Goal: Complete application form

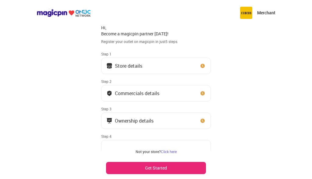
click at [142, 61] on button "Store details" at bounding box center [156, 66] width 110 height 16
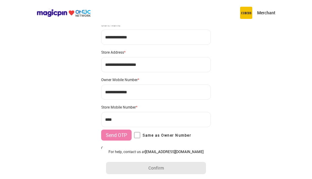
scroll to position [20, 0]
type input "**********"
click at [147, 68] on input "**********" at bounding box center [156, 64] width 110 height 15
click at [136, 71] on input "**********" at bounding box center [156, 64] width 110 height 15
type input "**********"
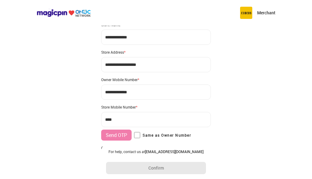
type input "**********"
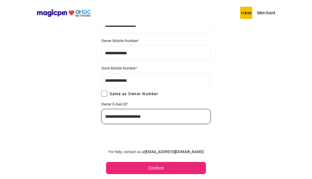
scroll to position [59, 0]
click at [149, 169] on button "Confirm" at bounding box center [156, 168] width 100 height 12
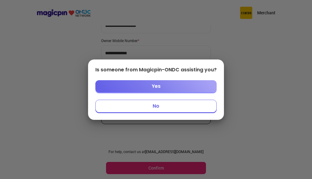
click at [151, 105] on button "No" at bounding box center [155, 106] width 121 height 13
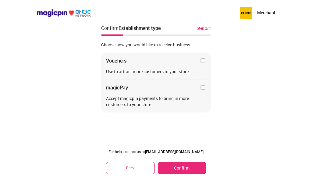
scroll to position [0, 0]
click at [203, 61] on img at bounding box center [203, 61] width 6 height 6
click at [176, 165] on button "Confirm" at bounding box center [182, 168] width 48 height 12
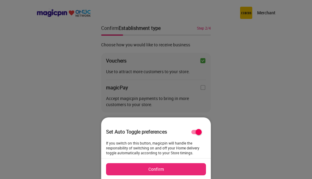
click at [175, 166] on button "Confirm" at bounding box center [156, 169] width 100 height 12
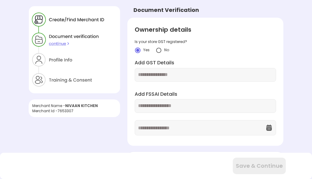
click at [159, 51] on img at bounding box center [159, 50] width 6 height 6
click at [165, 107] on input "text" at bounding box center [205, 105] width 135 height 7
click at [161, 81] on div at bounding box center [205, 75] width 141 height 14
click at [159, 72] on input "text" at bounding box center [205, 74] width 135 height 7
click at [160, 106] on input "text" at bounding box center [205, 105] width 135 height 7
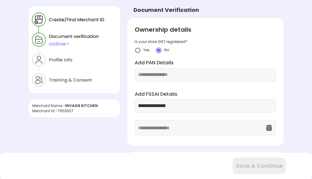
type input "**********"
click at [143, 125] on input "text" at bounding box center [201, 127] width 127 height 15
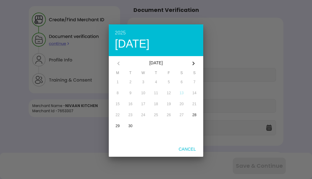
click at [169, 65] on div "[DATE]" at bounding box center [156, 63] width 60 height 15
click at [193, 64] on icon "button" at bounding box center [193, 63] width 7 height 7
click at [194, 64] on icon "button" at bounding box center [194, 64] width 2 height 4
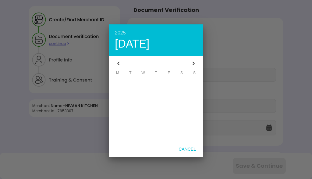
click at [194, 64] on icon "button" at bounding box center [194, 64] width 2 height 4
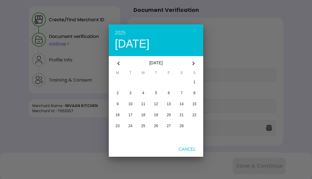
click at [194, 64] on icon "button" at bounding box center [194, 64] width 2 height 4
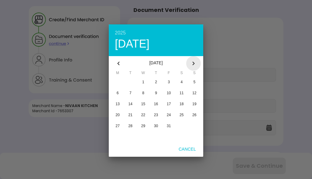
click at [194, 64] on icon "button" at bounding box center [194, 64] width 2 height 4
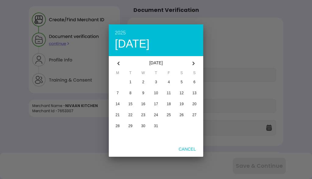
click at [122, 63] on icon "button" at bounding box center [118, 63] width 7 height 7
click at [120, 64] on icon "button" at bounding box center [118, 63] width 7 height 7
click at [129, 93] on div "button" at bounding box center [130, 93] width 10 height 10
type input "**********"
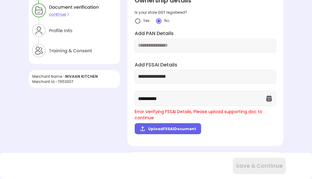
scroll to position [29, 0]
click at [168, 123] on label "Upload FSSAI Document" at bounding box center [168, 128] width 66 height 11
click at [0, 0] on input "Upload FSSAI Document" at bounding box center [0, 0] width 0 height 0
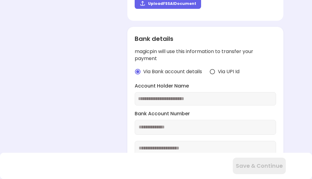
scroll to position [159, 0]
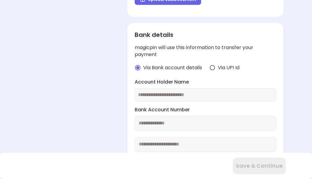
click at [210, 65] on img at bounding box center [213, 68] width 6 height 6
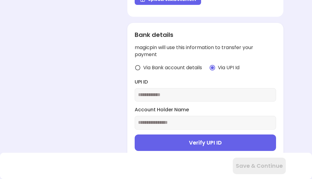
click at [195, 91] on input "text" at bounding box center [205, 94] width 135 height 7
type input "**********"
click at [160, 119] on input "text" at bounding box center [205, 122] width 135 height 7
type input "******"
drag, startPoint x: 154, startPoint y: 118, endPoint x: 137, endPoint y: 144, distance: 31.1
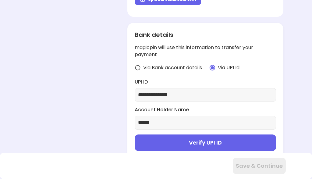
click at [137, 156] on img at bounding box center [137, 158] width 5 height 5
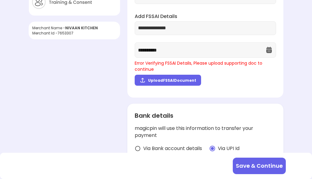
scroll to position [77, 0]
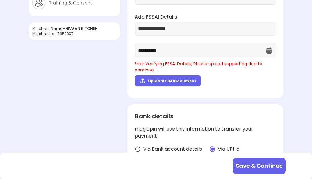
click at [167, 78] on label "Upload FSSAI Document" at bounding box center [168, 80] width 66 height 11
click at [0, 0] on input "Upload FSSAI Document" at bounding box center [0, 0] width 0 height 0
click at [164, 75] on label "Upload FSSAI Document" at bounding box center [168, 80] width 66 height 11
click at [0, 0] on input "Upload FSSAI Document" at bounding box center [0, 0] width 0 height 0
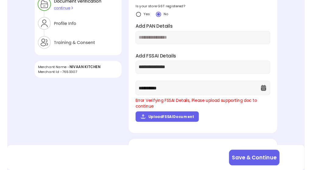
scroll to position [34, 0]
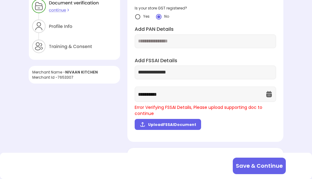
click at [179, 122] on span "Upload FSSAI Document" at bounding box center [172, 124] width 48 height 5
click at [0, 0] on input "Upload FSSAI Document" at bounding box center [0, 0] width 0 height 0
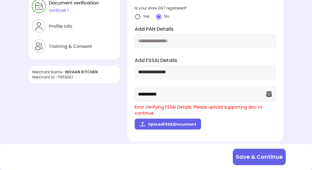
click at [163, 122] on span "Upload FSSAI Document" at bounding box center [172, 124] width 48 height 5
click at [0, 0] on input "Upload FSSAI Document" at bounding box center [0, 0] width 0 height 0
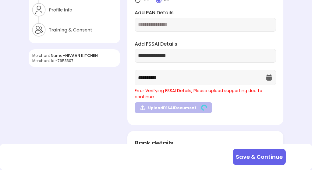
scroll to position [50, 0]
click at [187, 102] on div "Upload FSSAI Document" at bounding box center [205, 108] width 141 height 13
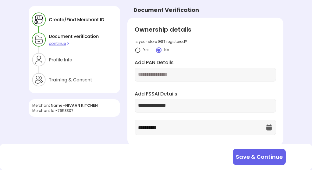
scroll to position [0, 0]
click at [178, 70] on div at bounding box center [205, 75] width 141 height 14
click at [173, 75] on input "text" at bounding box center [205, 74] width 135 height 7
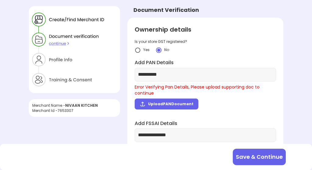
click at [171, 102] on span "Upload PAN Document" at bounding box center [170, 104] width 45 height 5
click at [0, 0] on input "Upload PAN Document" at bounding box center [0, 0] width 0 height 0
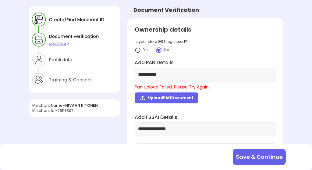
click at [178, 101] on label "Upload PAN Document" at bounding box center [167, 98] width 64 height 11
click at [0, 0] on input "Upload PAN Document" at bounding box center [0, 0] width 0 height 0
click at [246, 157] on button "Save & Continue" at bounding box center [259, 157] width 53 height 16
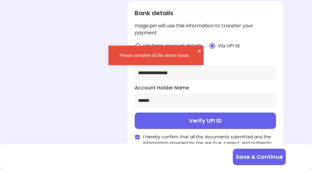
click at [189, 113] on button "Verify UPI ID" at bounding box center [205, 121] width 141 height 16
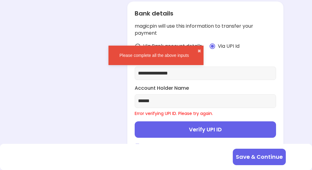
click at [188, 122] on button "Verify UPI ID" at bounding box center [205, 130] width 141 height 16
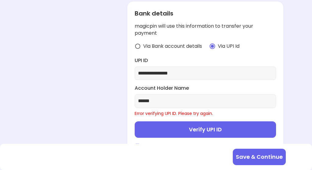
click at [188, 122] on button "Verify UPI ID" at bounding box center [205, 130] width 141 height 16
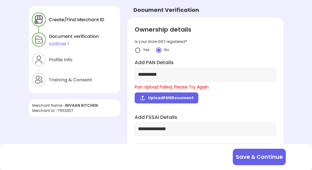
scroll to position [0, 0]
click at [161, 95] on span "Upload PAN Document" at bounding box center [170, 97] width 45 height 5
click at [0, 0] on input "Upload PAN Document" at bounding box center [0, 0] width 0 height 0
click at [159, 93] on label "Upload PAN Document" at bounding box center [167, 98] width 64 height 11
click at [0, 0] on input "Upload PAN Document" at bounding box center [0, 0] width 0 height 0
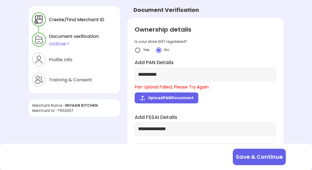
click at [177, 100] on span "Upload PAN Document" at bounding box center [170, 97] width 45 height 5
click at [0, 0] on input "Upload PAN Document" at bounding box center [0, 0] width 0 height 0
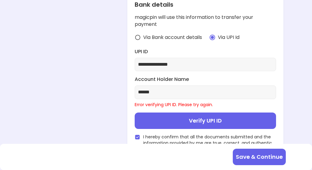
scroll to position [182, 0]
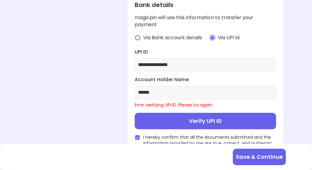
click at [185, 117] on button "Verify UPI ID" at bounding box center [205, 121] width 141 height 16
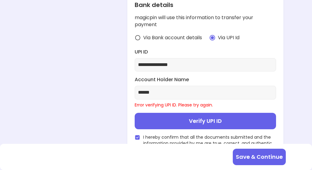
click at [185, 117] on button "Verify UPI ID" at bounding box center [205, 121] width 141 height 16
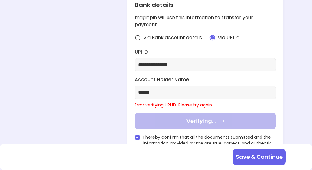
click at [185, 117] on button "Verifying..." at bounding box center [205, 121] width 141 height 16
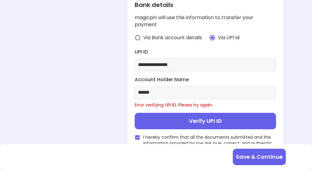
click at [185, 117] on button "Verify UPI ID" at bounding box center [205, 121] width 141 height 16
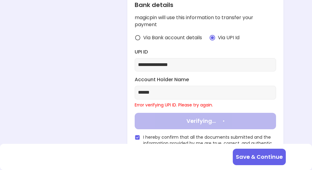
click at [185, 117] on button "Verifying..." at bounding box center [205, 121] width 141 height 16
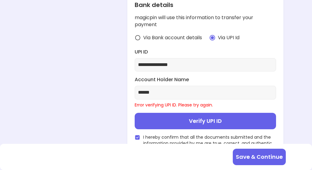
click at [185, 117] on button "Verify UPI ID" at bounding box center [205, 121] width 141 height 16
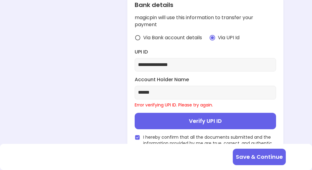
click at [185, 117] on button "Verify UPI ID" at bounding box center [205, 121] width 141 height 16
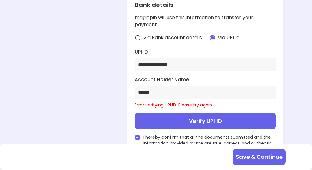
click at [185, 117] on button "Verify UPI ID" at bounding box center [205, 121] width 141 height 16
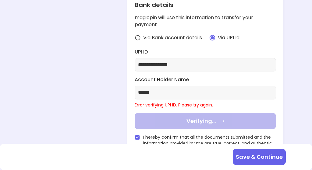
click at [185, 117] on button "Verifying..." at bounding box center [205, 121] width 141 height 16
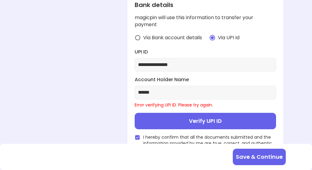
click at [185, 117] on button "Verify UPI ID" at bounding box center [205, 121] width 141 height 16
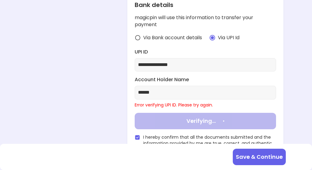
click at [185, 117] on button "Verifying..." at bounding box center [205, 121] width 141 height 16
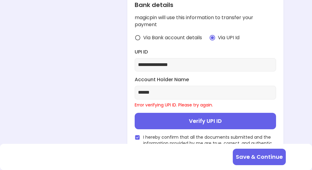
click at [185, 117] on button "Verify UPI ID" at bounding box center [205, 121] width 141 height 16
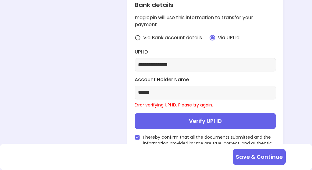
click at [185, 117] on button "Verify UPI ID" at bounding box center [205, 121] width 141 height 16
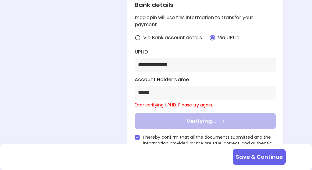
click at [185, 117] on button "Verifying..." at bounding box center [205, 121] width 141 height 16
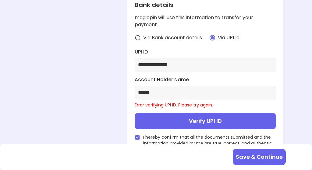
click at [185, 117] on button "Verify UPI ID" at bounding box center [205, 121] width 141 height 16
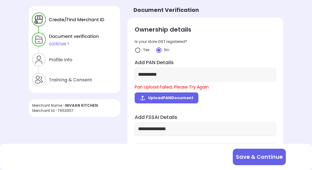
scroll to position [0, 0]
click at [164, 94] on label "Upload PAN Document" at bounding box center [167, 98] width 64 height 11
click at [0, 0] on input "Upload PAN Document" at bounding box center [0, 0] width 0 height 0
click at [161, 96] on span "Upload PAN Document" at bounding box center [170, 97] width 45 height 5
click at [0, 0] on input "Upload PAN Document" at bounding box center [0, 0] width 0 height 0
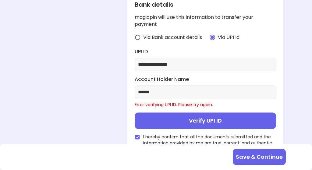
scroll to position [182, 0]
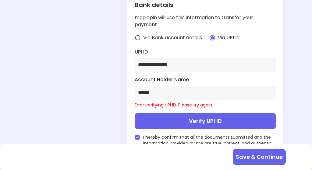
click at [199, 115] on button "Verify UPI ID" at bounding box center [205, 121] width 141 height 16
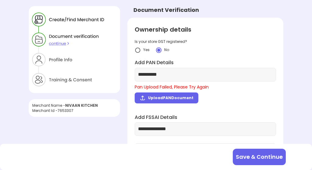
scroll to position [0, 0]
click at [185, 71] on input "**********" at bounding box center [205, 74] width 135 height 7
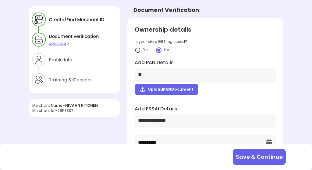
type input "*"
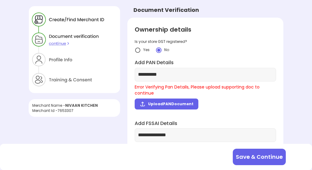
type input "**********"
click at [166, 99] on label "Upload PAN Document" at bounding box center [167, 104] width 64 height 11
click at [0, 0] on input "Upload PAN Document" at bounding box center [0, 0] width 0 height 0
click at [150, 102] on span "Upload PAN Document" at bounding box center [170, 104] width 45 height 5
click at [0, 0] on input "Upload PAN Document" at bounding box center [0, 0] width 0 height 0
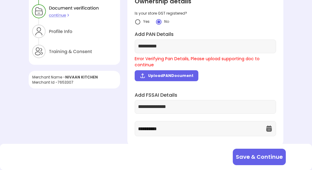
scroll to position [28, 0]
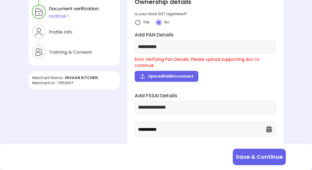
click at [170, 74] on span "Upload PAN Document" at bounding box center [170, 76] width 45 height 5
click at [0, 0] on input "Upload PAN Document" at bounding box center [0, 0] width 0 height 0
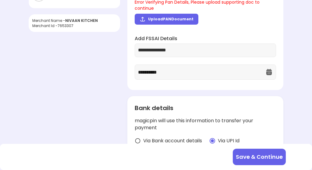
scroll to position [77, 0]
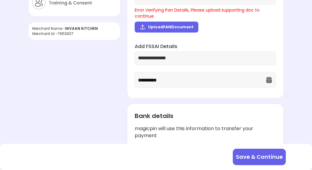
click at [152, 24] on label "Upload PAN Document" at bounding box center [167, 27] width 64 height 11
click at [0, 0] on input "Upload PAN Document" at bounding box center [0, 0] width 0 height 0
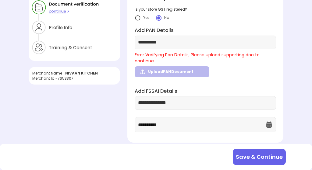
scroll to position [36, 0]
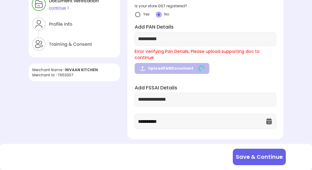
click at [265, 163] on button "Save & Continue" at bounding box center [259, 157] width 53 height 16
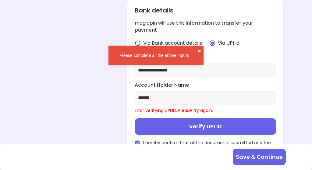
scroll to position [182, 0]
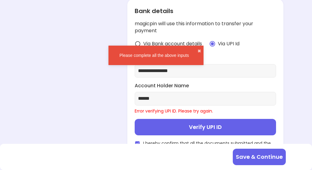
click at [223, 119] on button "Verify UPI ID" at bounding box center [205, 127] width 141 height 16
click at [199, 49] on button "✖" at bounding box center [200, 51] width 4 height 6
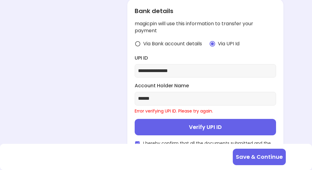
click at [197, 68] on input "**********" at bounding box center [205, 71] width 135 height 7
click at [180, 92] on div "******" at bounding box center [205, 99] width 141 height 14
click at [176, 95] on input "******" at bounding box center [205, 98] width 135 height 7
type input "******"
click at [172, 119] on button "Verify UPI ID" at bounding box center [205, 127] width 141 height 16
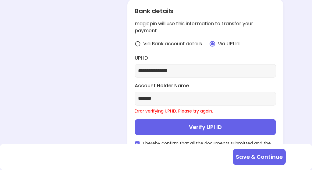
click at [172, 119] on button "Verify UPI ID" at bounding box center [205, 127] width 141 height 16
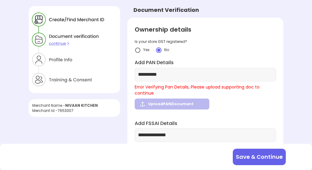
scroll to position [0, 0]
click at [49, 43] on img at bounding box center [74, 49] width 91 height 87
click at [60, 45] on img at bounding box center [74, 49] width 91 height 87
click at [60, 61] on img at bounding box center [74, 49] width 91 height 87
